Goal: Check status: Check status

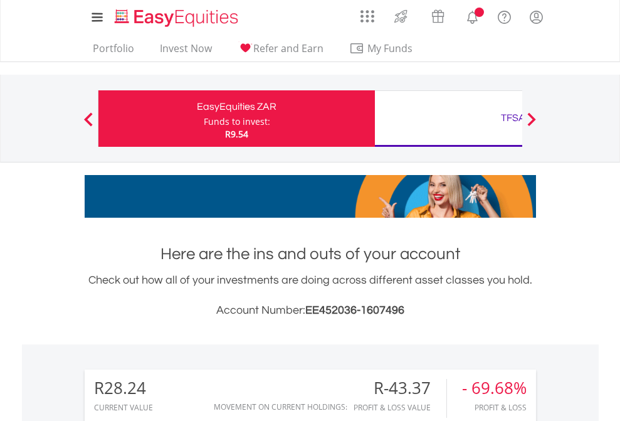
scroll to position [120, 197]
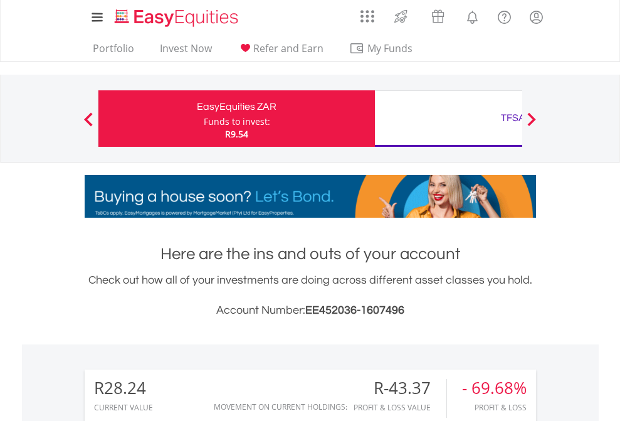
click at [204, 118] on div "Funds to invest:" at bounding box center [237, 121] width 66 height 13
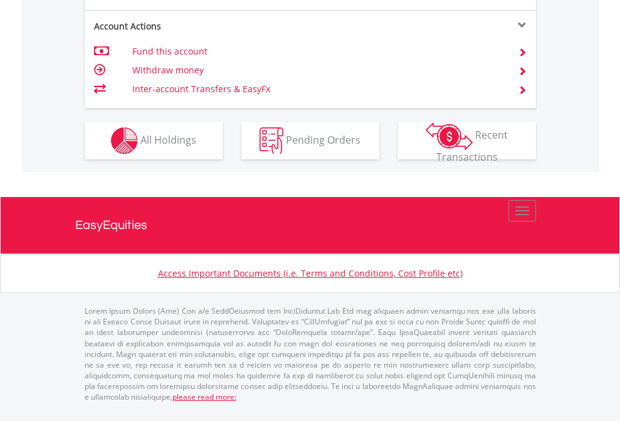
scroll to position [1177, 0]
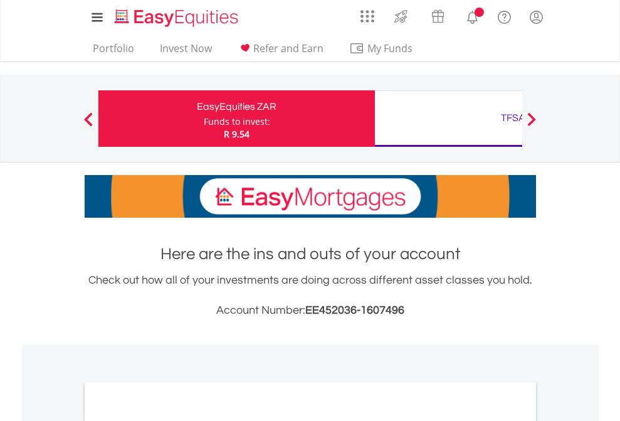
scroll to position [754, 0]
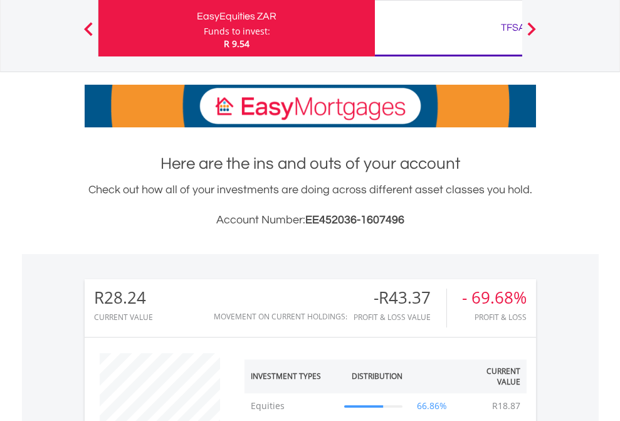
scroll to position [120, 197]
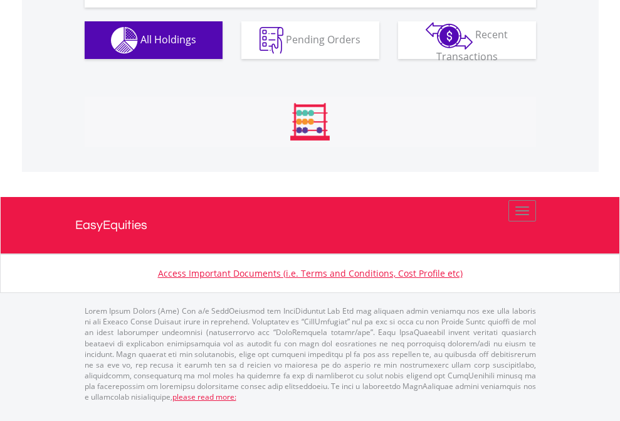
scroll to position [1246, 0]
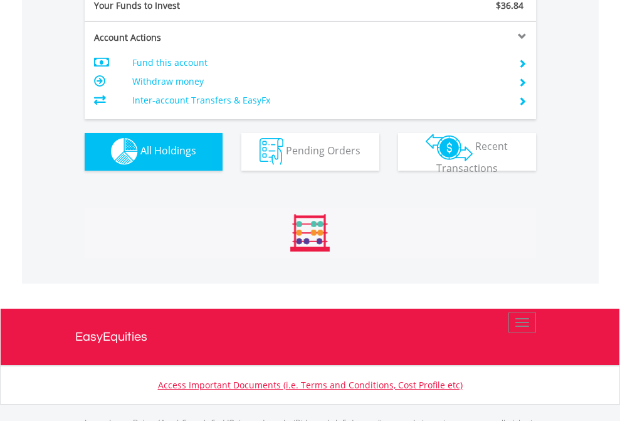
scroll to position [1241, 0]
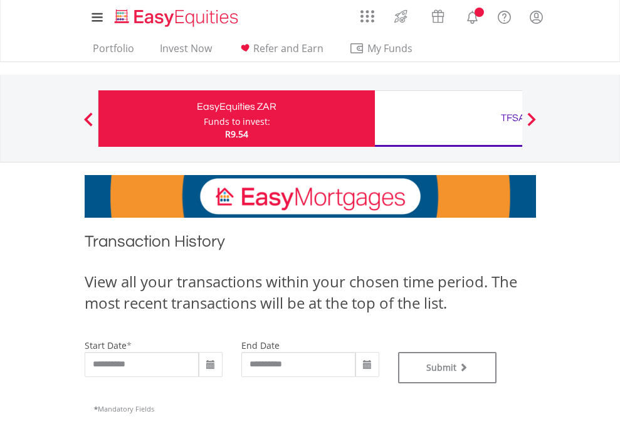
type input "**********"
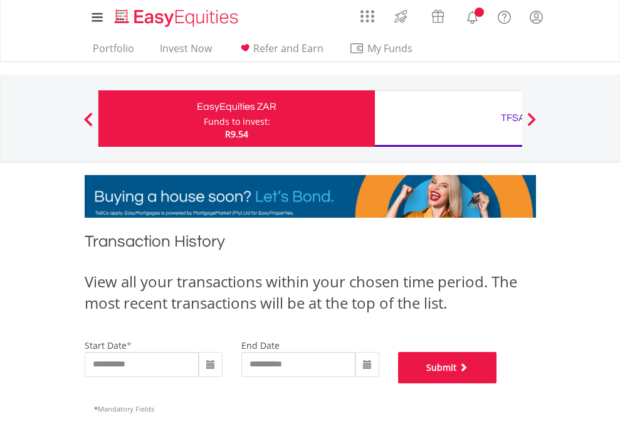
click at [497, 383] on button "Submit" at bounding box center [447, 367] width 99 height 31
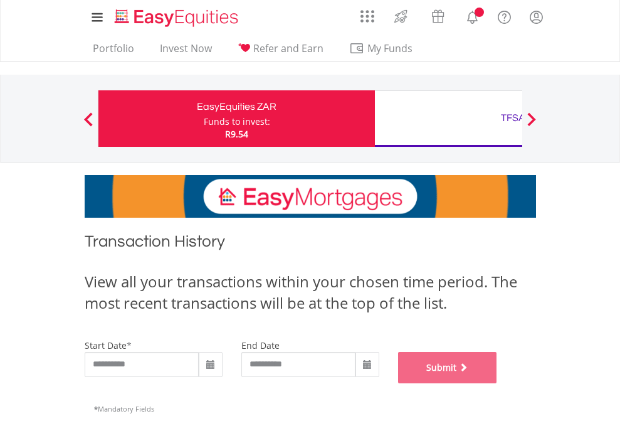
scroll to position [508, 0]
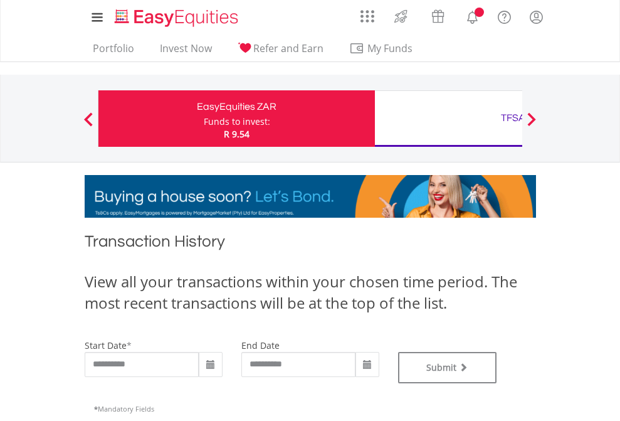
click at [448, 118] on div "TFSA" at bounding box center [512, 118] width 261 height 18
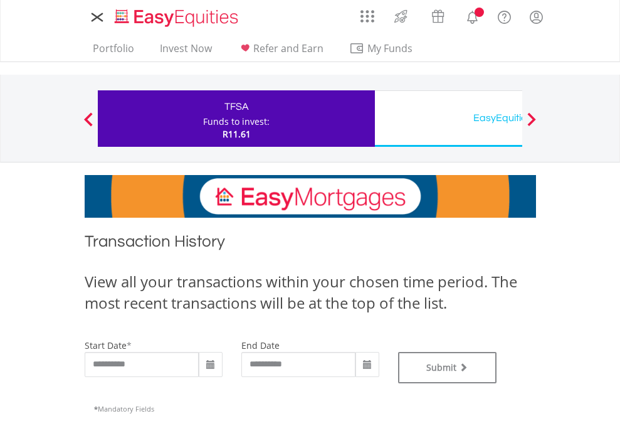
type input "**********"
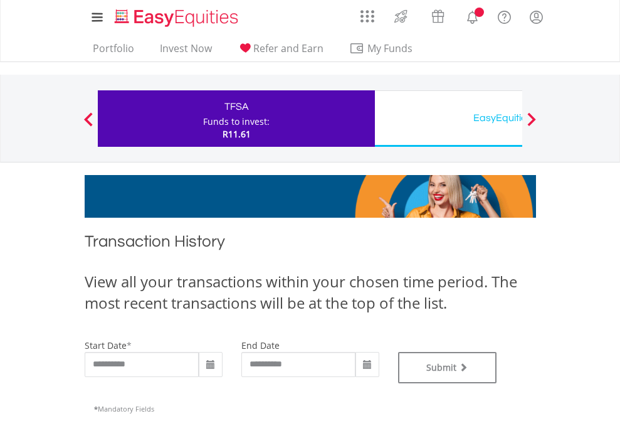
type input "**********"
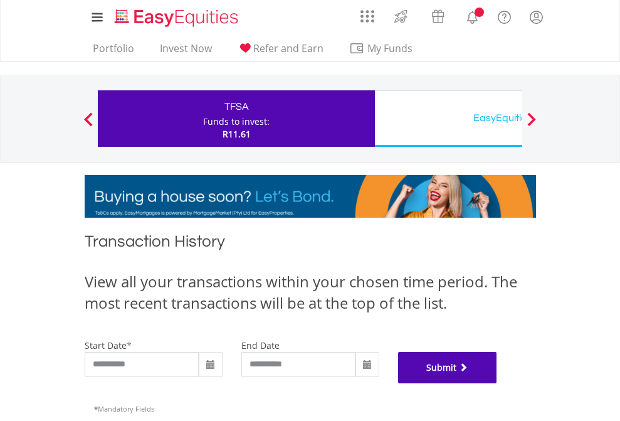
click at [497, 383] on button "Submit" at bounding box center [447, 367] width 99 height 31
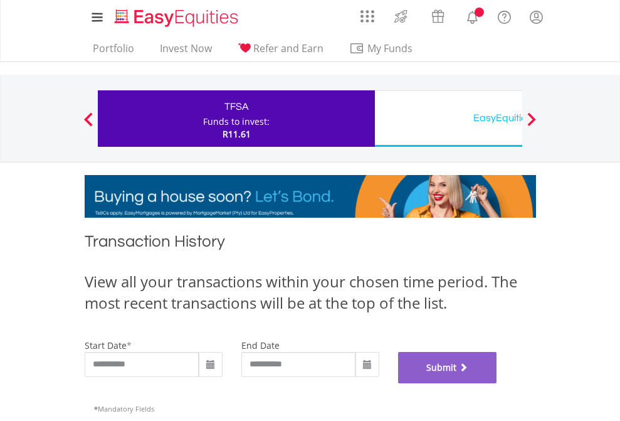
scroll to position [508, 0]
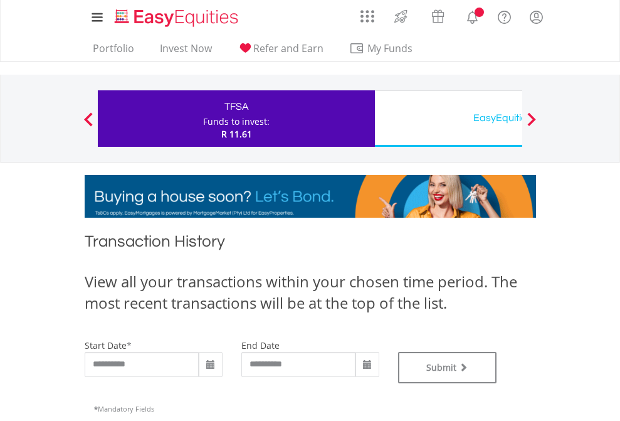
click at [448, 118] on div "EasyEquities USD" at bounding box center [512, 118] width 261 height 18
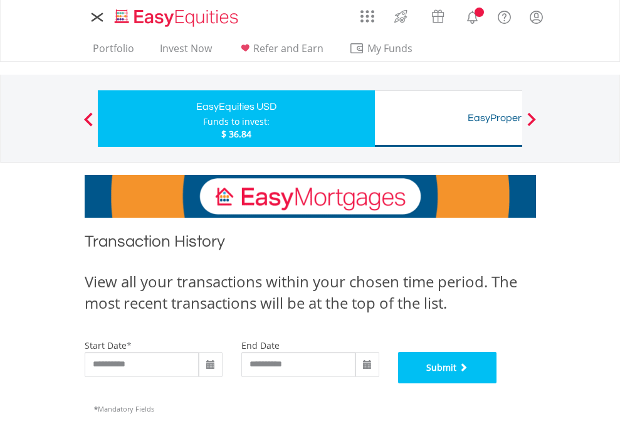
click at [497, 383] on button "Submit" at bounding box center [447, 367] width 99 height 31
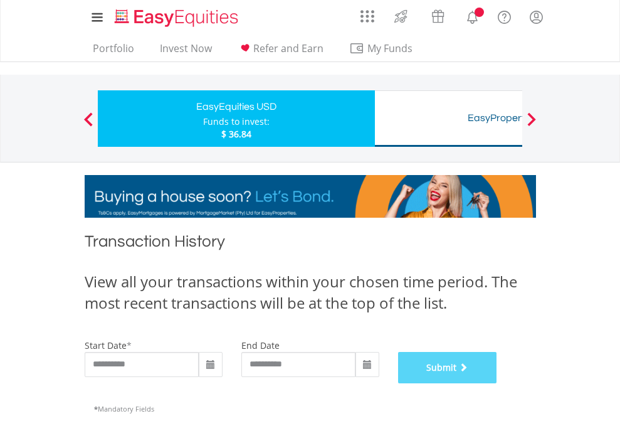
scroll to position [508, 0]
